Goal: Navigation & Orientation: Find specific page/section

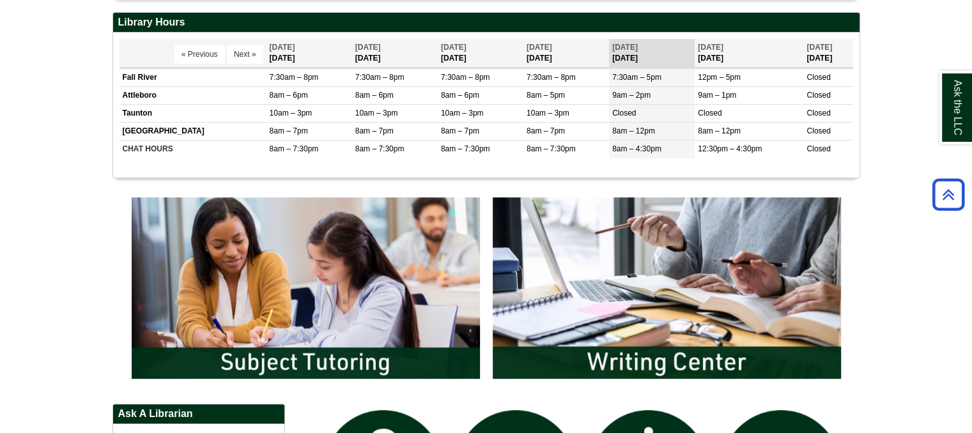
scroll to position [511, 0]
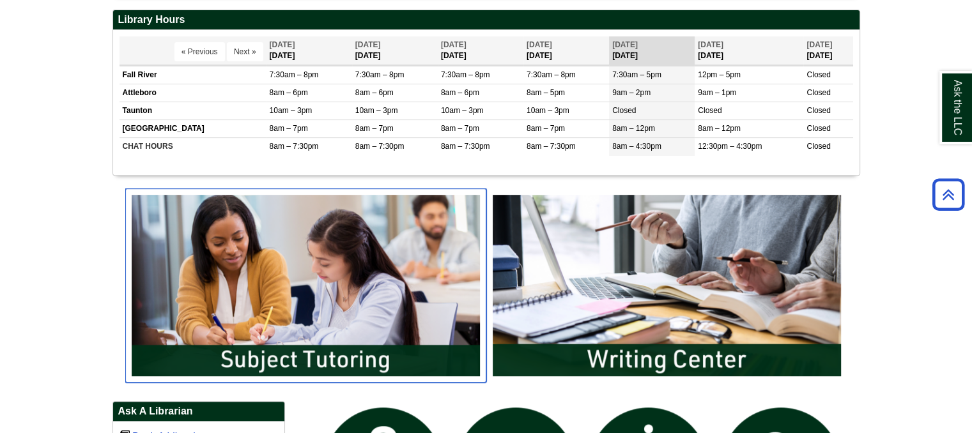
click at [368, 252] on img "slideshow" at bounding box center [305, 285] width 361 height 194
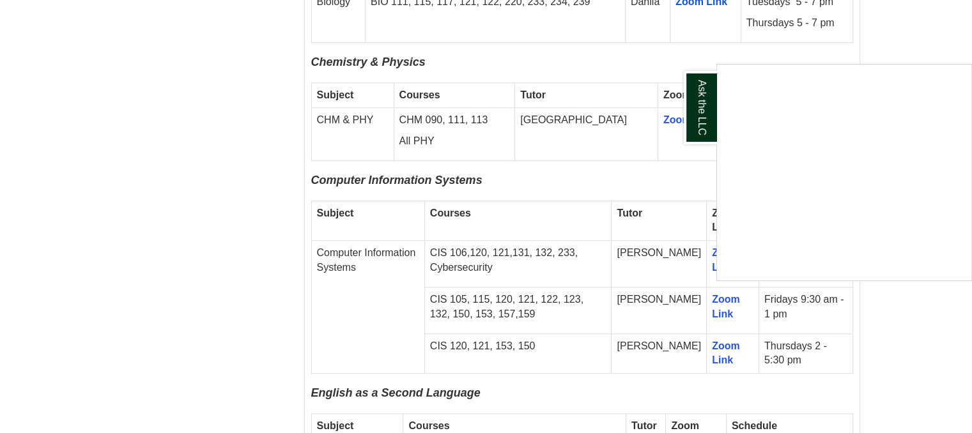
scroll to position [1405, 0]
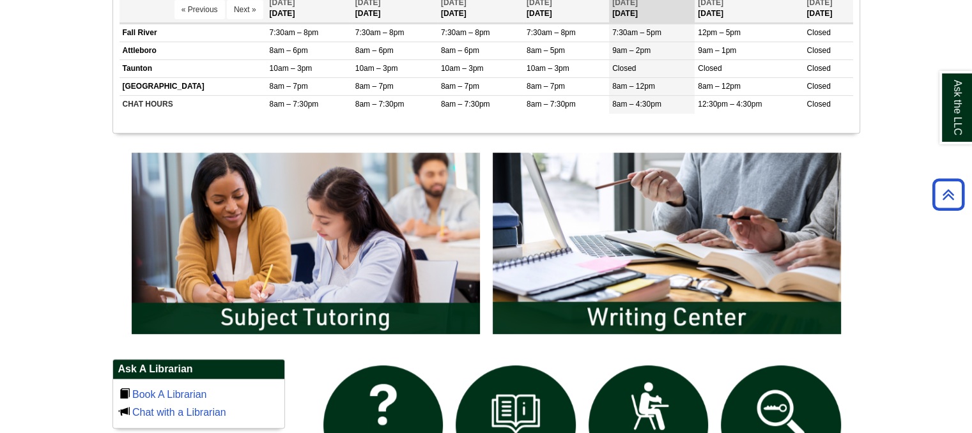
scroll to position [575, 0]
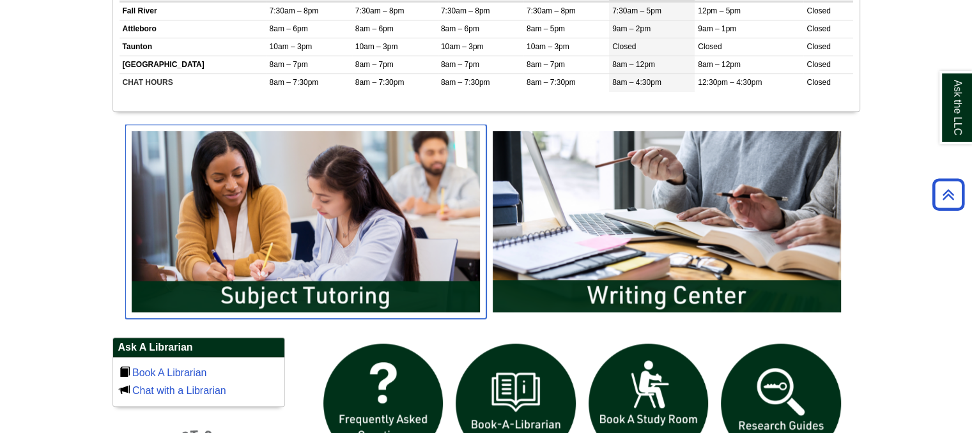
drag, startPoint x: 0, startPoint y: 0, endPoint x: 376, endPoint y: 289, distance: 474.1
click at [376, 289] on img "slideshow" at bounding box center [305, 222] width 361 height 194
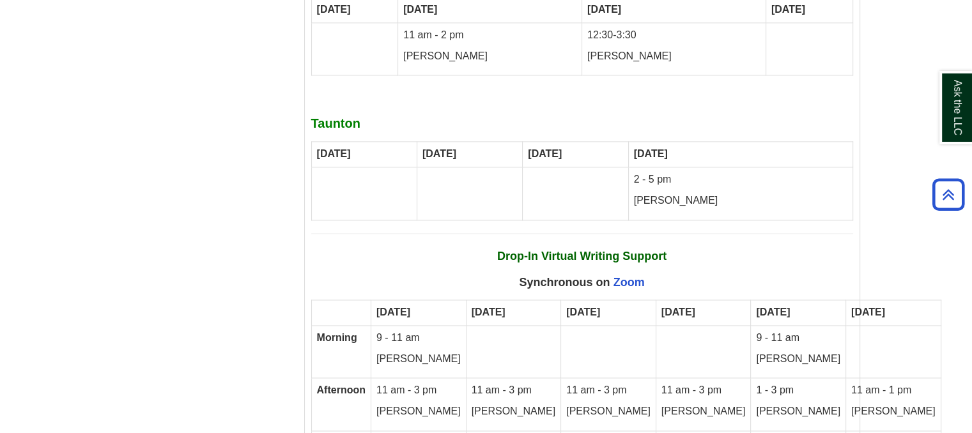
scroll to position [6707, 0]
